Goal: Find specific page/section: Find specific page/section

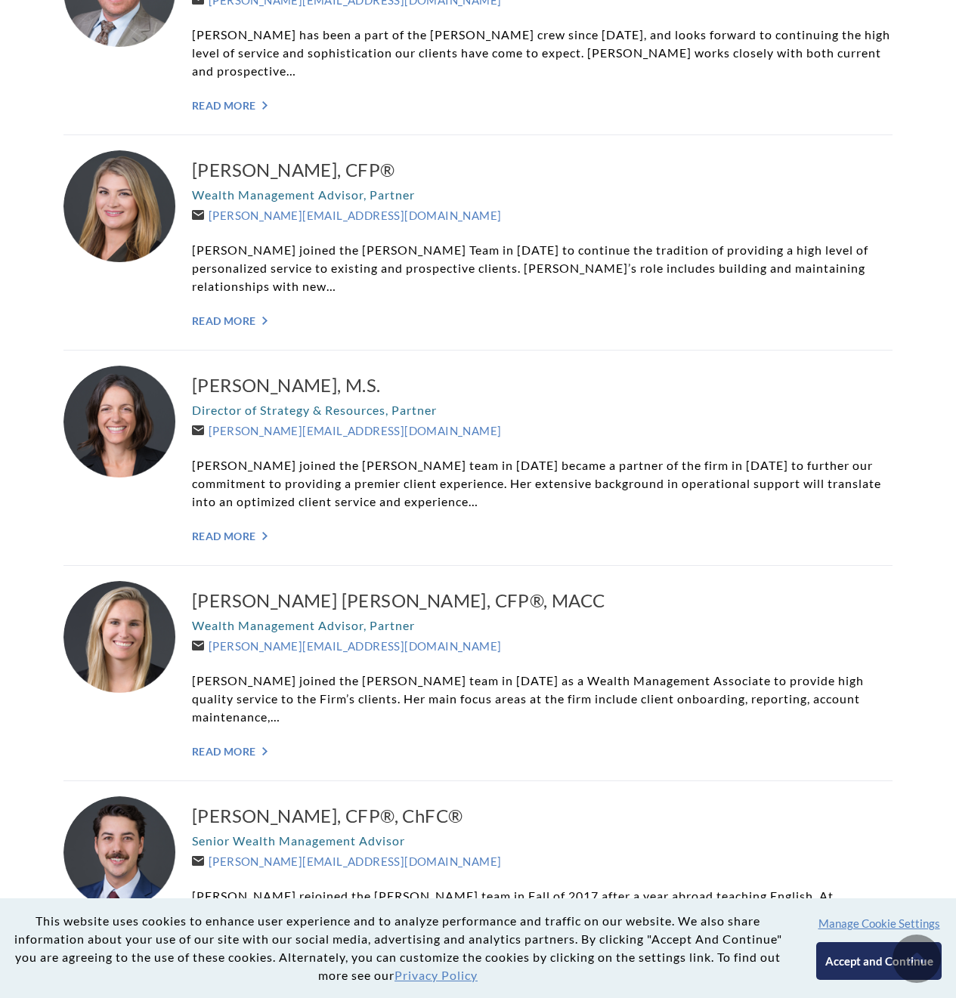
scroll to position [76, 0]
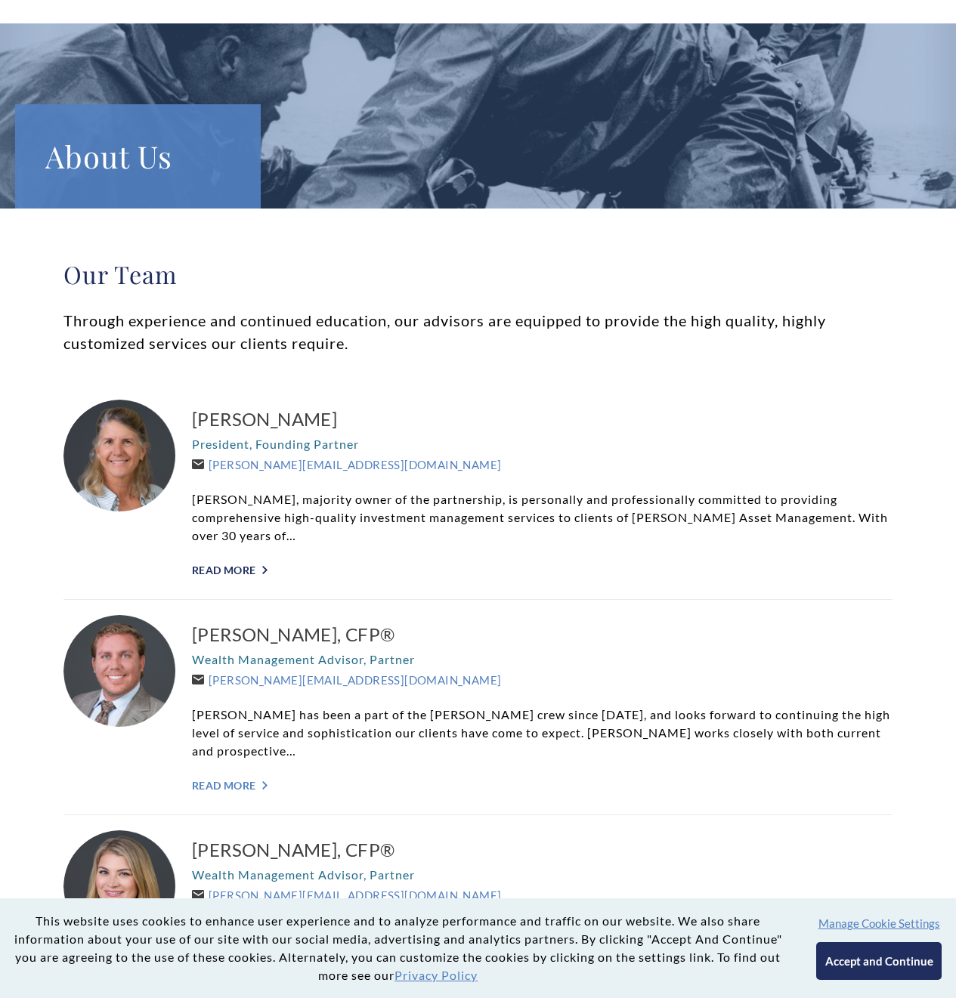
click at [231, 569] on link "Read More ">" at bounding box center [542, 570] width 701 height 13
click at [243, 779] on link "Read More ">" at bounding box center [542, 785] width 701 height 13
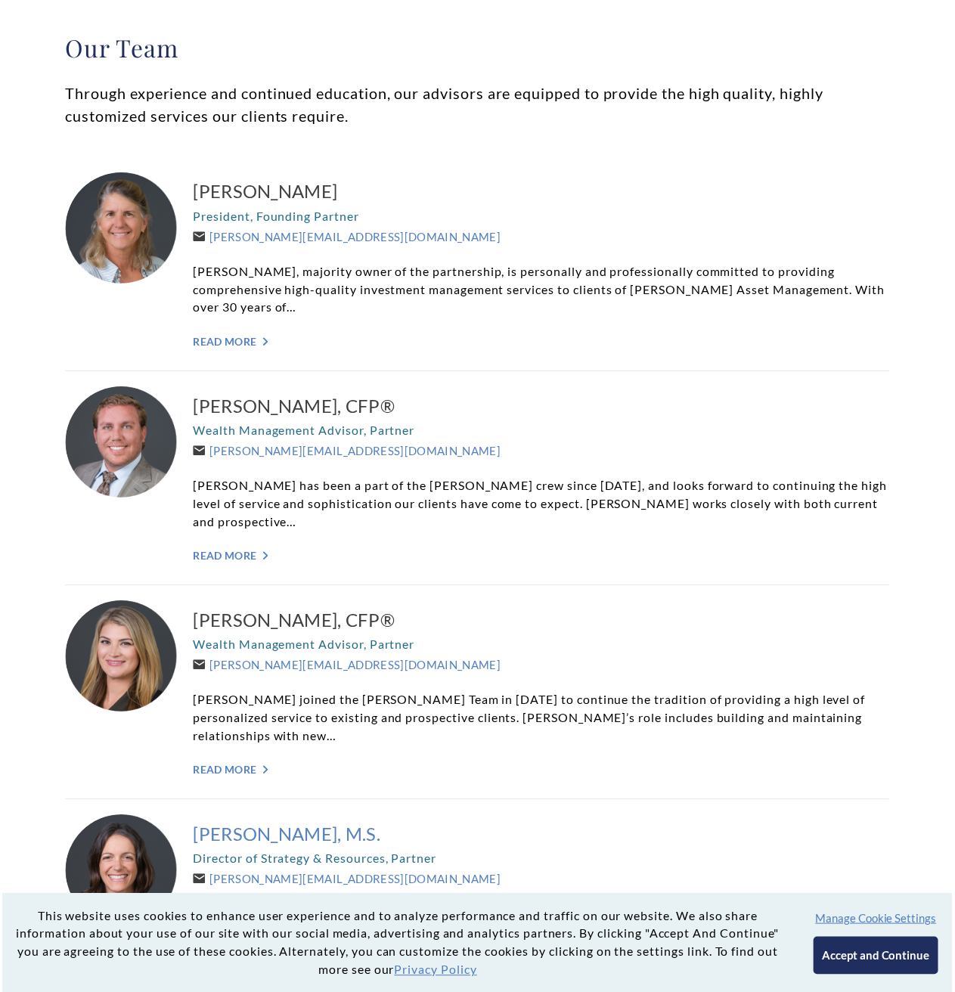
scroll to position [378, 0]
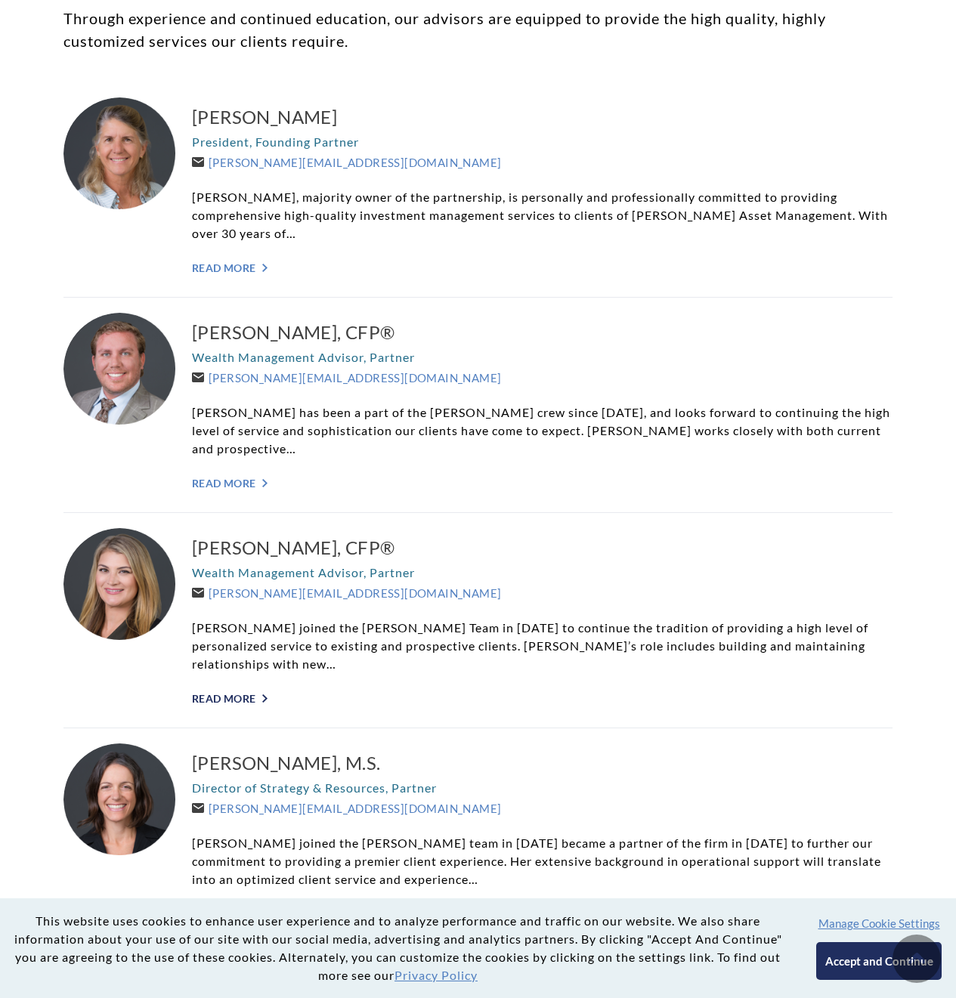
click at [237, 692] on link "Read More ">" at bounding box center [542, 698] width 701 height 13
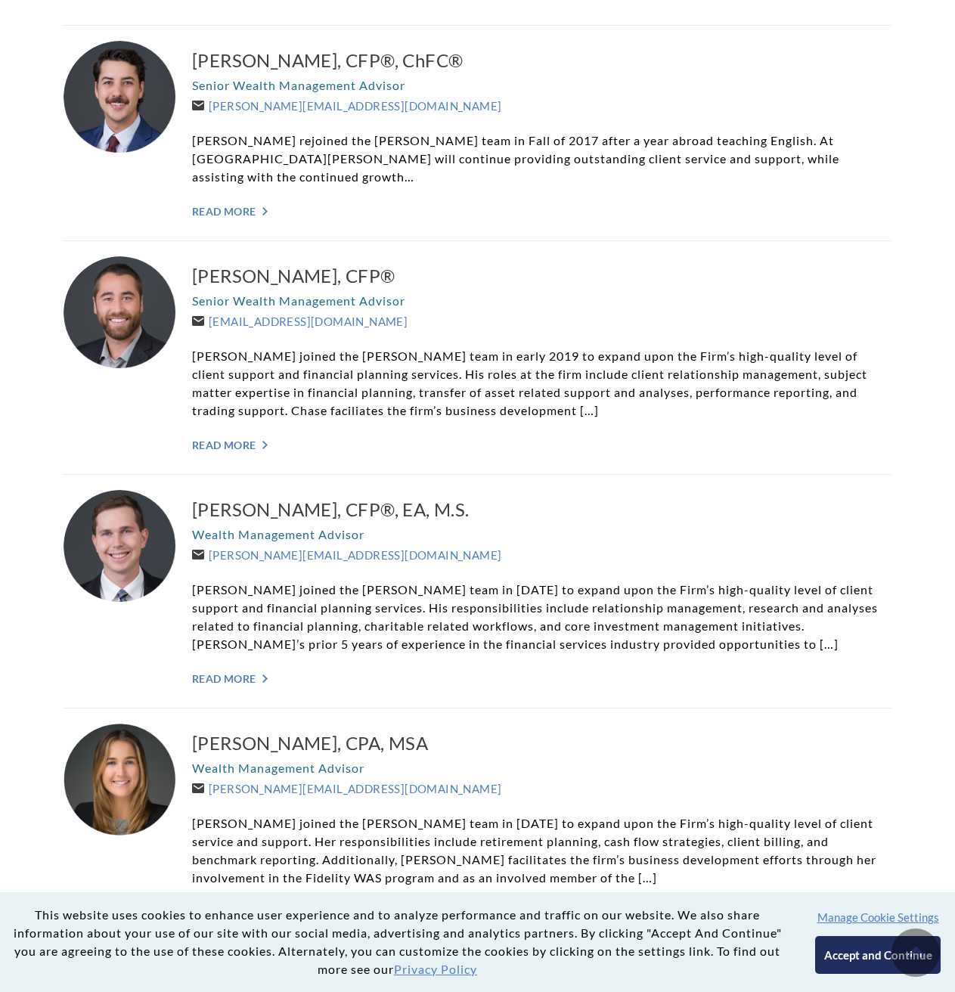
scroll to position [1134, 0]
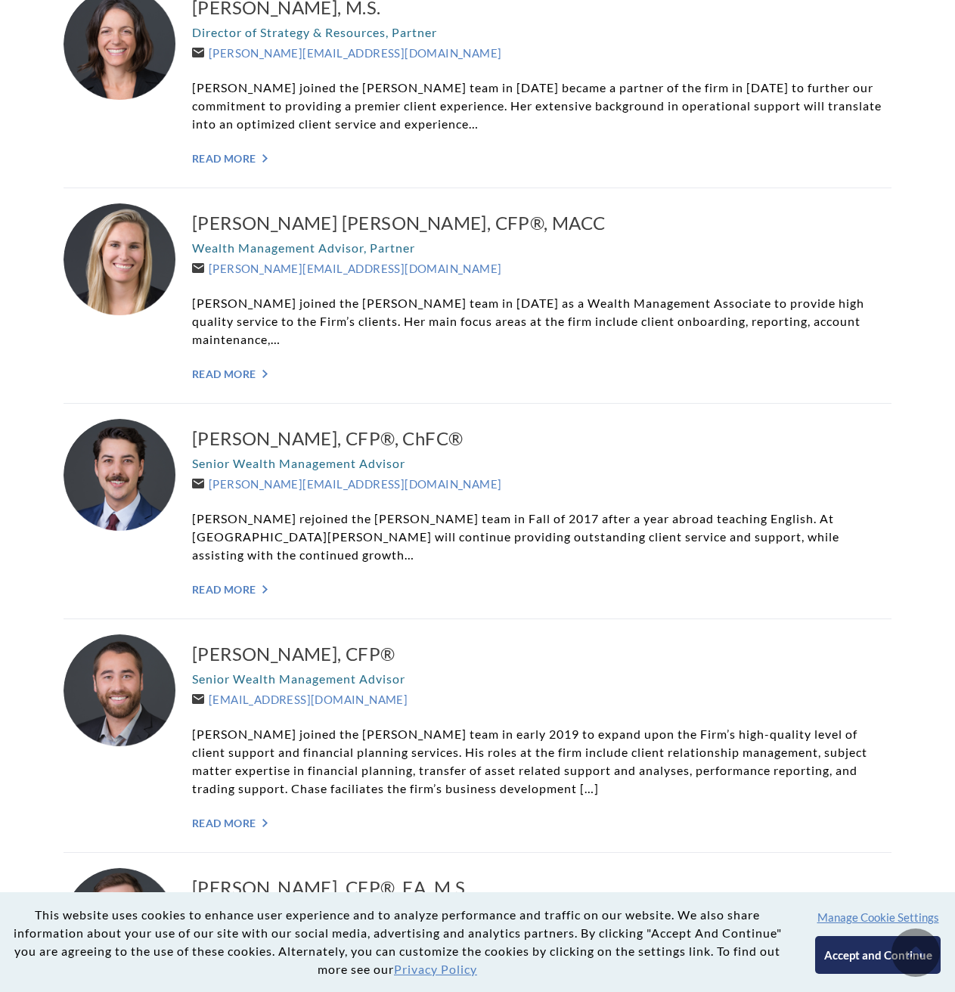
click at [232, 743] on div "Chase Hayhurst, CFP® Senior Wealth Management Advisor Chase@WeatherlyAssetMgt.c…" at bounding box center [541, 735] width 699 height 203
click at [234, 816] on link "Read More ">" at bounding box center [541, 822] width 699 height 13
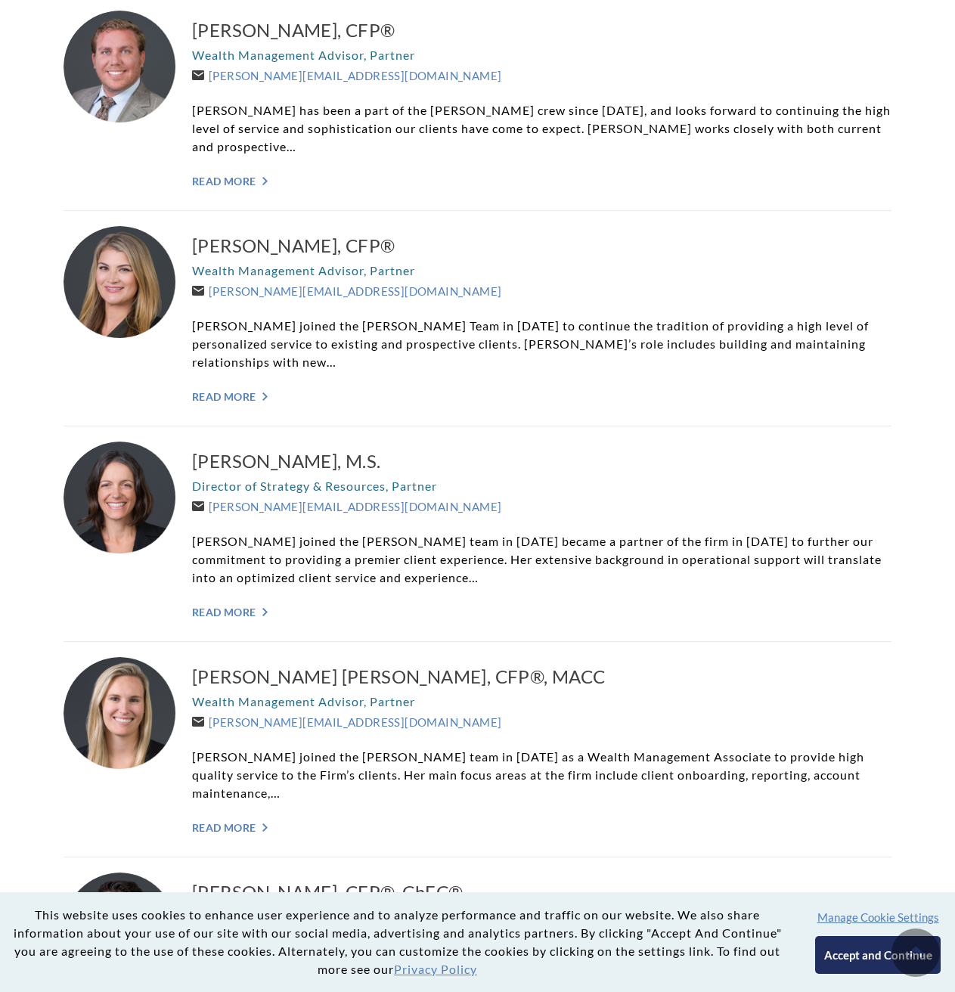
scroll to position [378, 0]
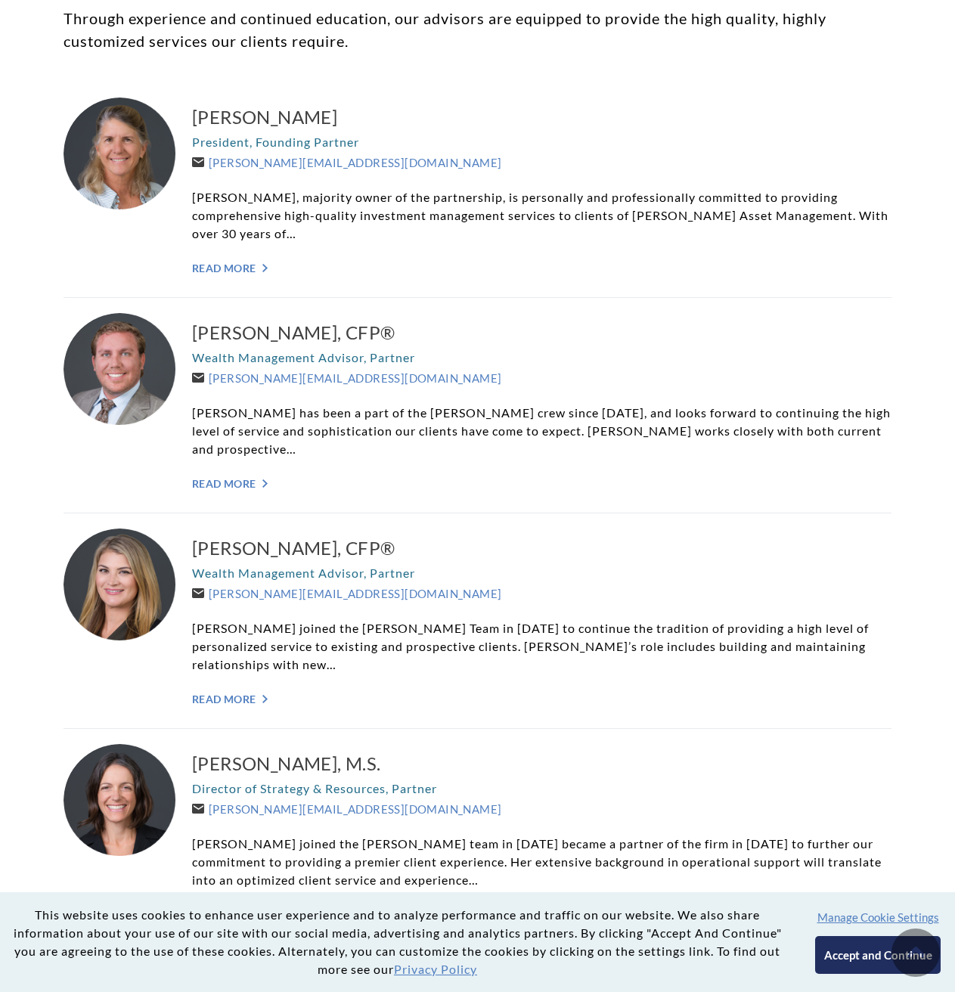
click at [235, 653] on div "Kelli Burger, CFP® Wealth Management Advisor, Partner Kelli@WeatherlyAssetMgt.c…" at bounding box center [541, 620] width 699 height 184
click at [237, 673] on div "Kelli Burger, CFP® Wealth Management Advisor, Partner Kelli@WeatherlyAssetMgt.c…" at bounding box center [541, 620] width 699 height 184
click at [242, 692] on link "Read More ">" at bounding box center [541, 698] width 699 height 13
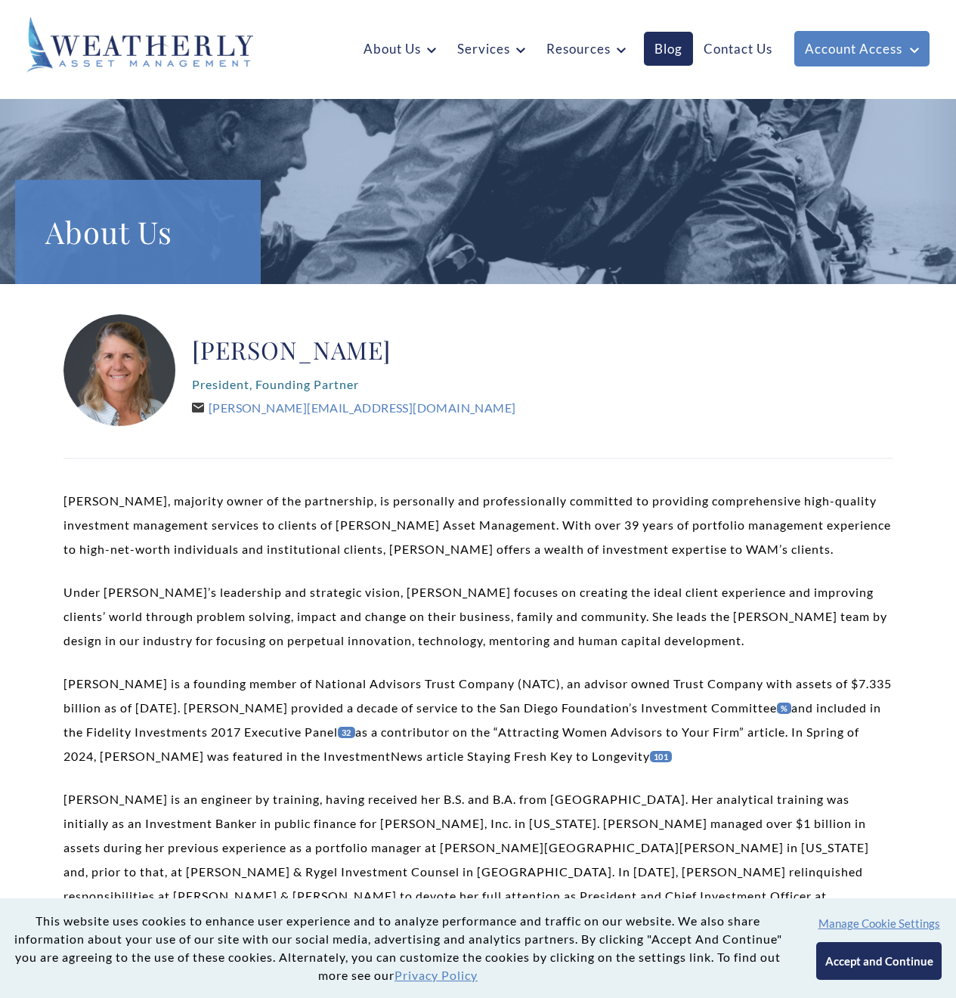
scroll to position [151, 0]
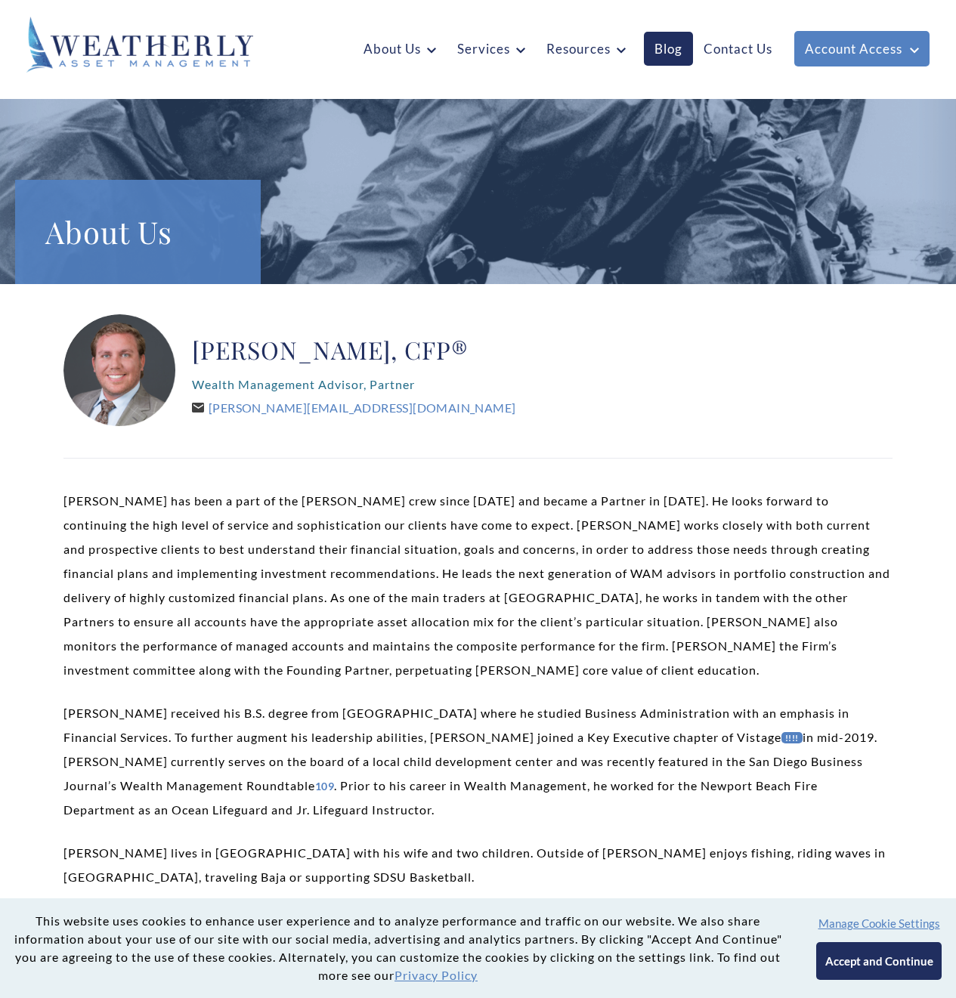
scroll to position [151, 0]
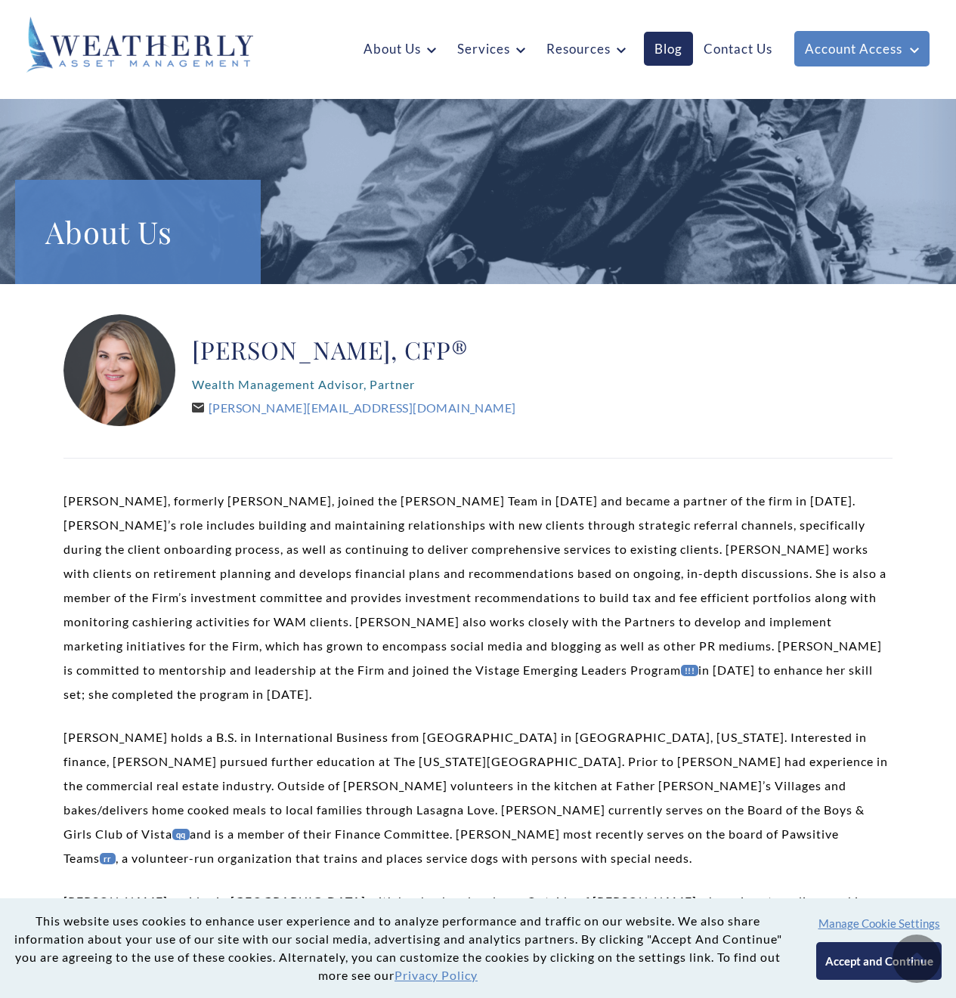
scroll to position [302, 0]
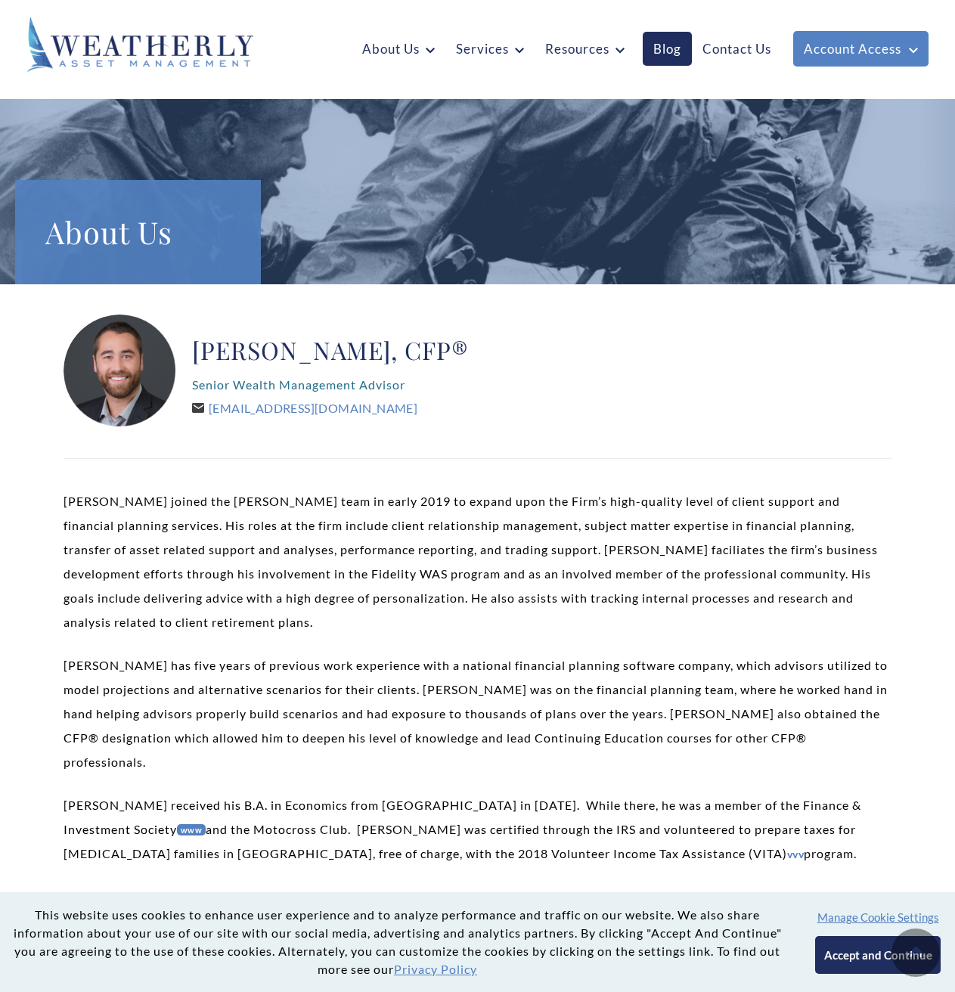
scroll to position [302, 0]
